Goal: Transaction & Acquisition: Purchase product/service

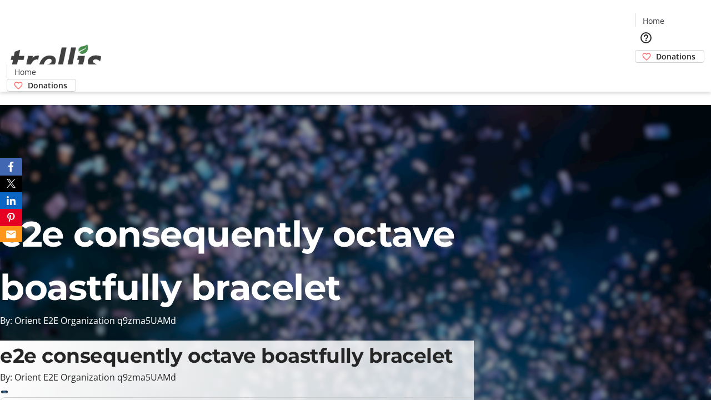
click at [656, 51] on span "Donations" at bounding box center [675, 57] width 39 height 12
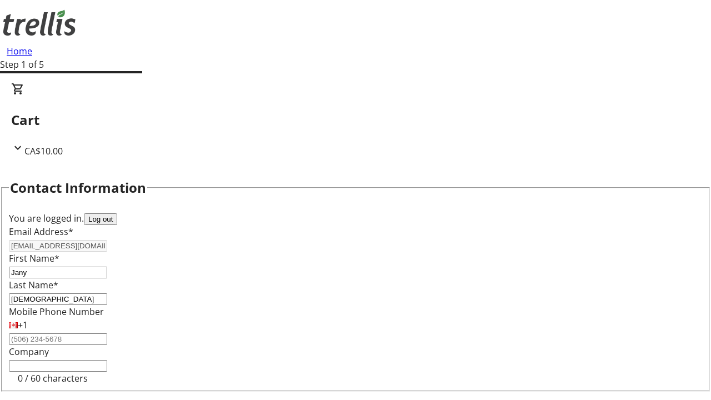
select select "CA"
select select "BC"
type input "Kelowna"
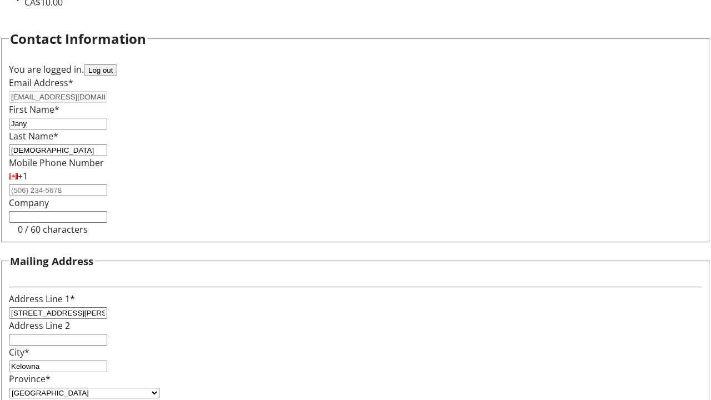
type input "V1Y 0C2"
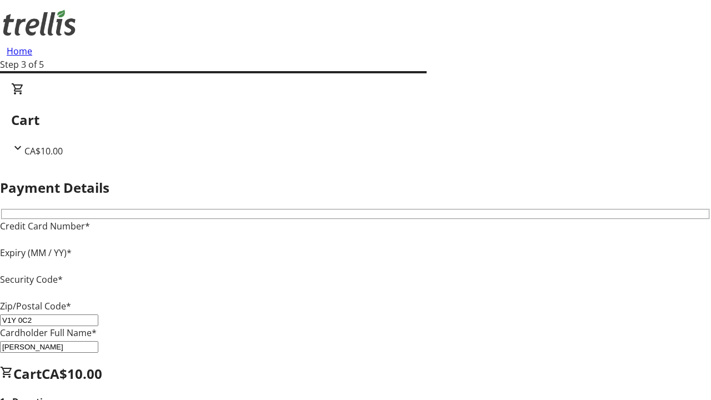
type input "V1Y 0C2"
